Goal: Communication & Community: Answer question/provide support

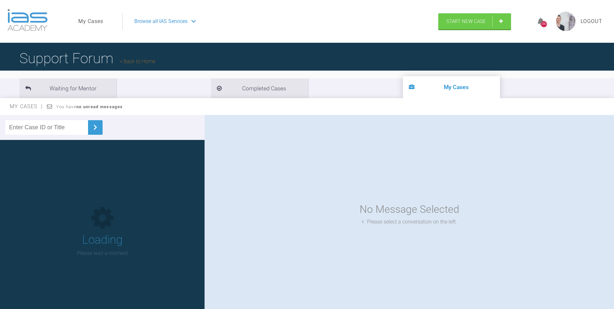
click at [65, 121] on input "text" at bounding box center [46, 127] width 83 height 15
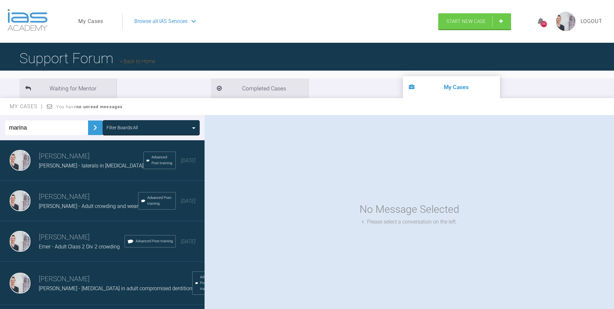
type input "marina"
click at [90, 124] on img at bounding box center [95, 127] width 10 height 10
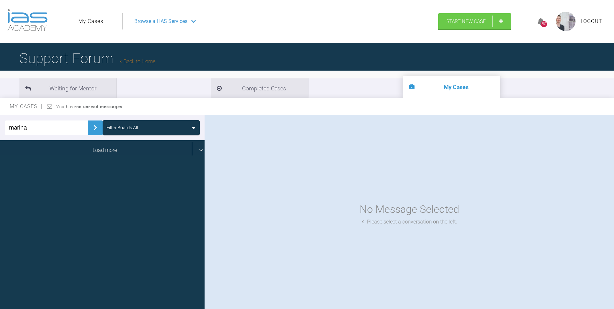
click at [114, 150] on div "Load more" at bounding box center [104, 150] width 209 height 20
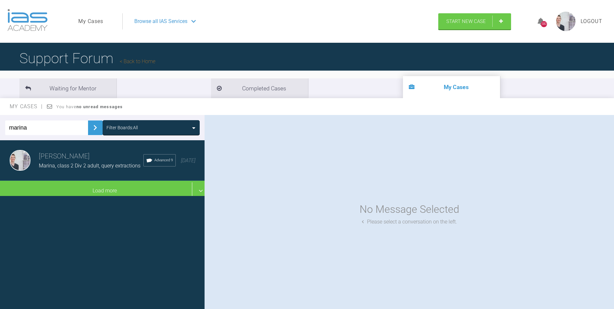
click at [95, 165] on span "Marina, class 2 Div 2 adult, query extractions" at bounding box center [90, 165] width 102 height 6
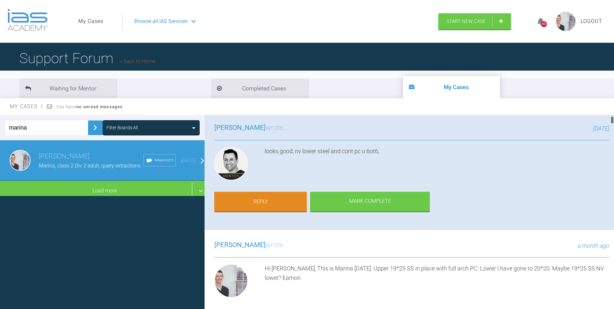
scroll to position [32, 0]
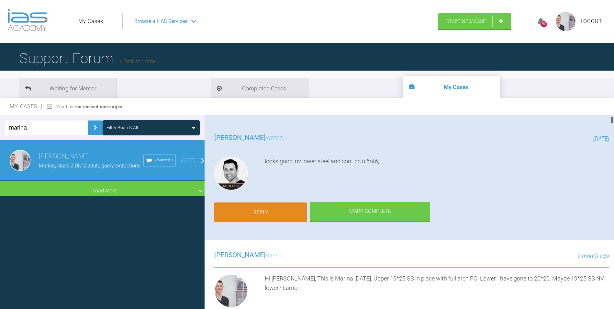
click at [274, 216] on link "Reply" at bounding box center [260, 212] width 93 height 20
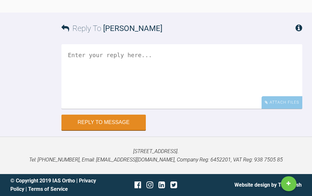
scroll to position [9292, 0]
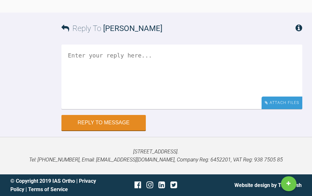
click at [276, 101] on div "Attach Files" at bounding box center [282, 103] width 41 height 13
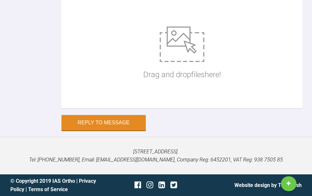
scroll to position [9357, 0]
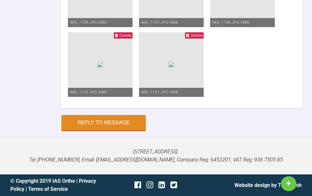
scroll to position [9664, 0]
type textarea "Hi [PERSON_NAME], This is Marina [DATE]. Upper 19*25 SS and lower 19*25 SS. Ful…"
click at [99, 123] on button "Reply to Message" at bounding box center [103, 124] width 84 height 16
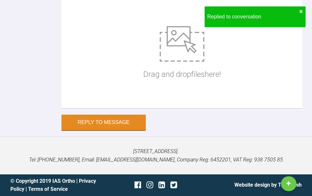
scroll to position [9395, 0]
